Goal: Transaction & Acquisition: Purchase product/service

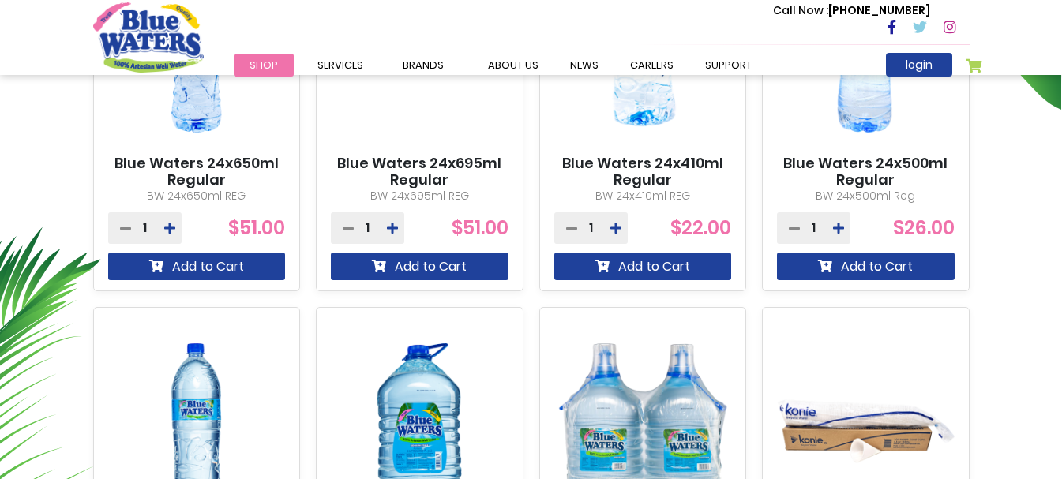
scroll to position [474, 0]
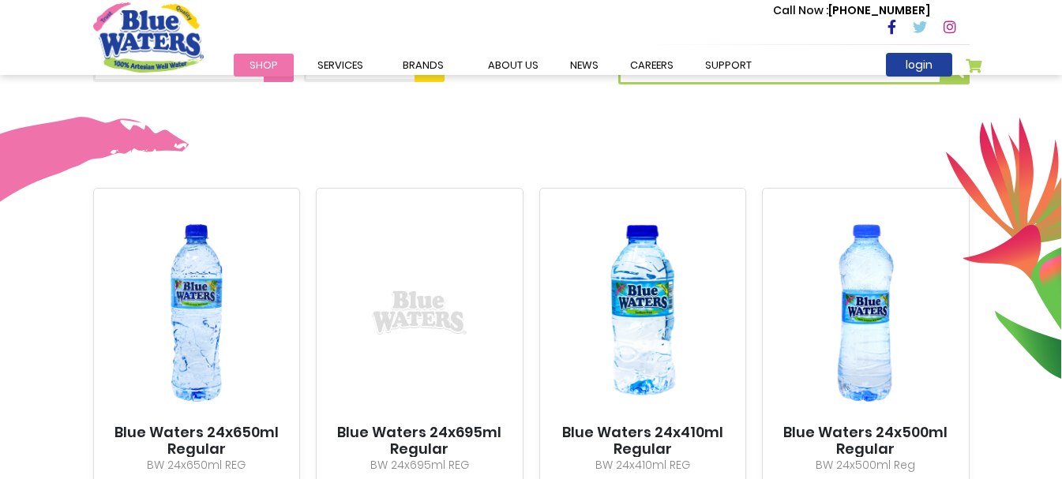
click at [654, 438] on link "Blue Waters 24x410ml Regular" at bounding box center [643, 441] width 178 height 34
click at [654, 396] on img at bounding box center [643, 313] width 178 height 222
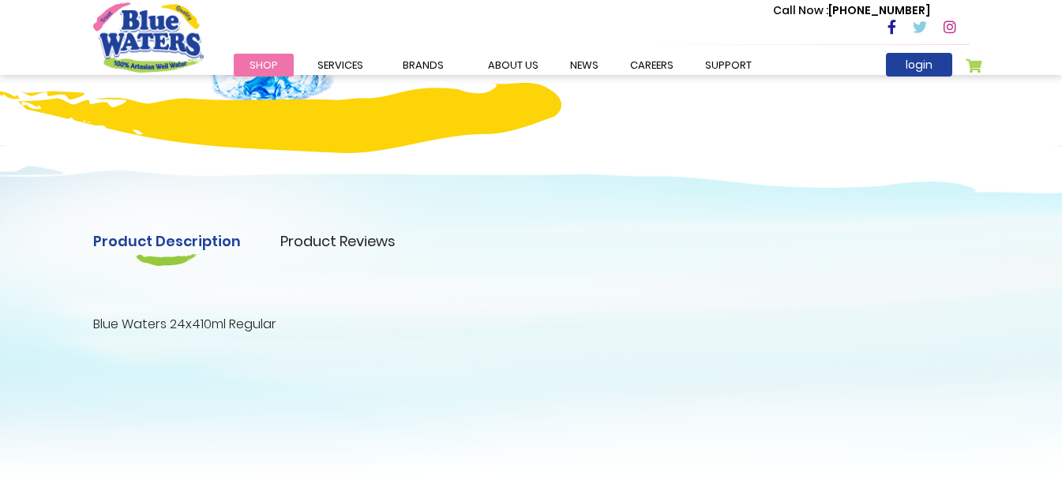
scroll to position [474, 0]
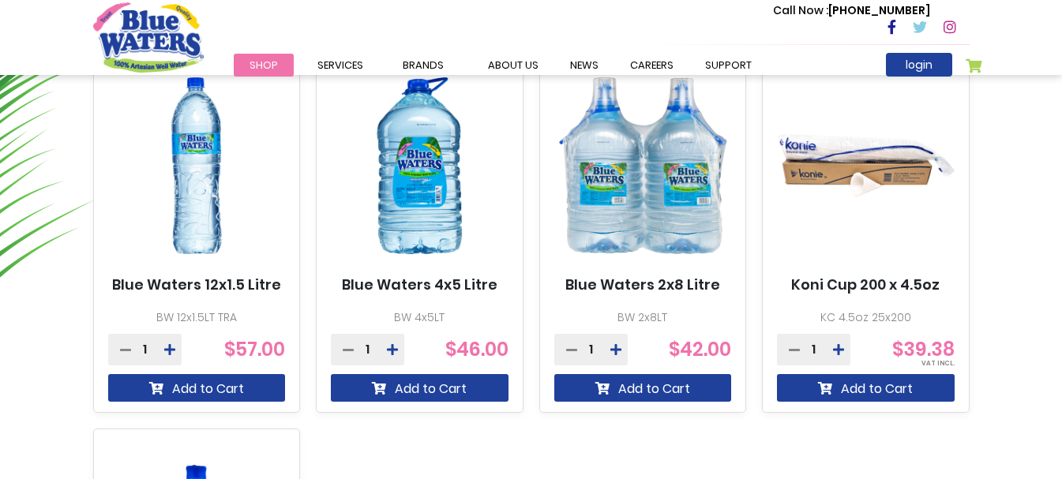
scroll to position [1048, 0]
